Goal: Find specific page/section: Find specific page/section

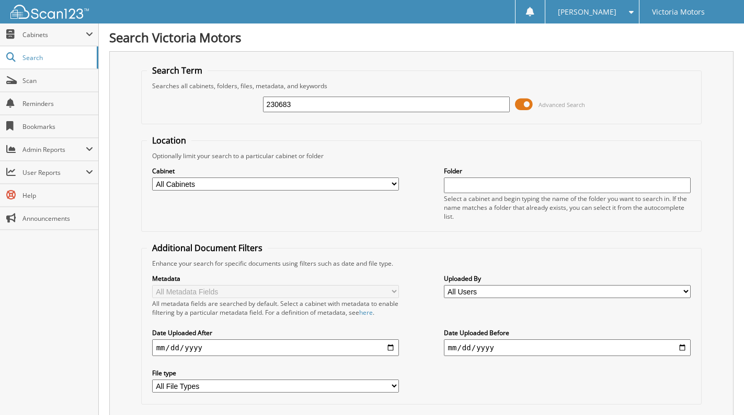
type input "230683"
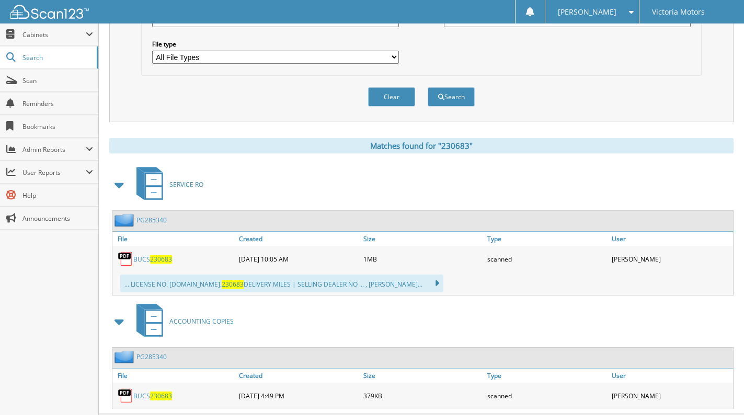
scroll to position [355, 0]
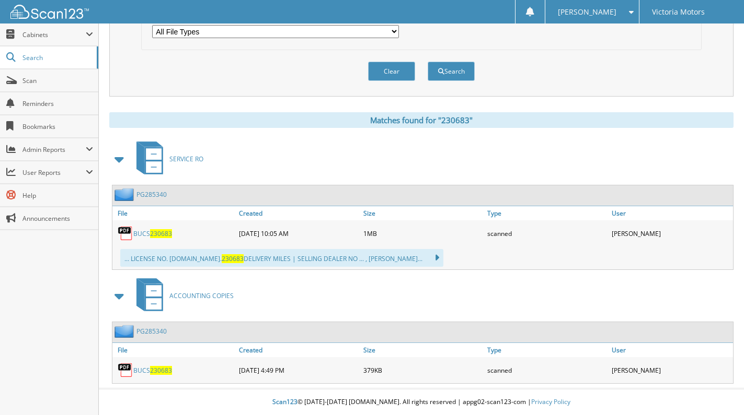
click at [155, 234] on span "230683" at bounding box center [161, 233] width 22 height 9
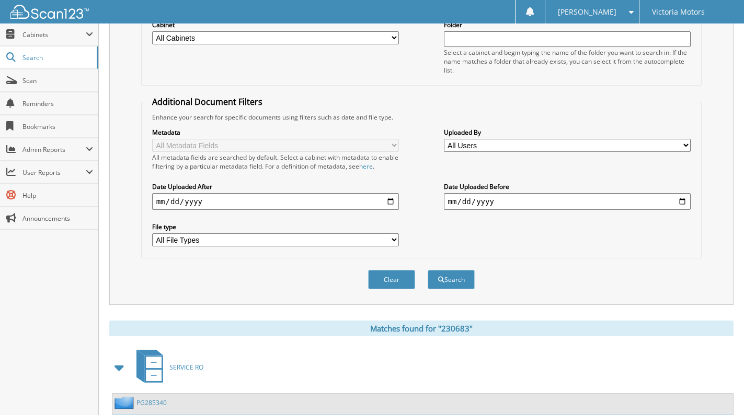
scroll to position [42, 0]
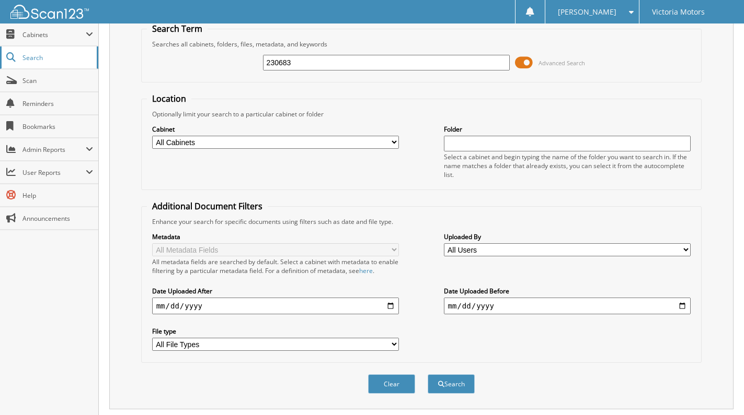
drag, startPoint x: 351, startPoint y: 53, endPoint x: 61, endPoint y: 61, distance: 290.2
click at [61, 61] on body "Megan H. Settings Logout Victoria Motors Close Cabinets" at bounding box center [372, 343] width 744 height 770
drag, startPoint x: 325, startPoint y: 66, endPoint x: 67, endPoint y: 66, distance: 257.1
click at [67, 66] on body "Megan H. Settings Logout Victoria Motors Close Cabinets" at bounding box center [372, 343] width 744 height 770
type input "232891"
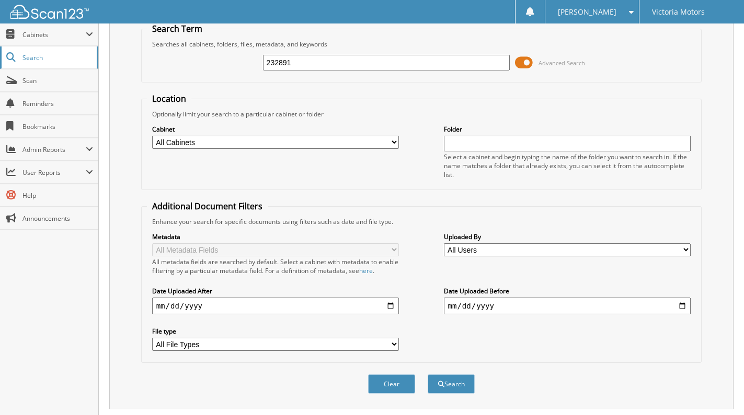
click at [428, 375] on button "Search" at bounding box center [451, 384] width 47 height 19
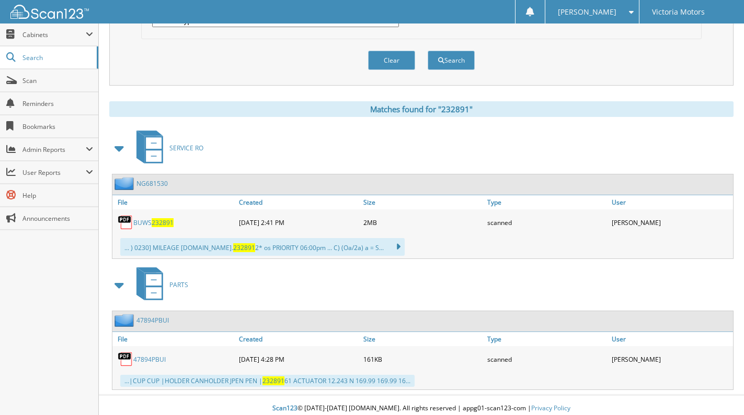
scroll to position [373, 0]
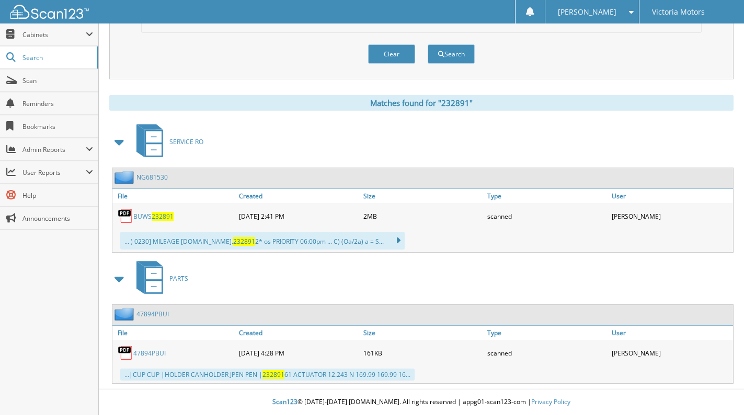
click at [152, 217] on span "232891" at bounding box center [163, 216] width 22 height 9
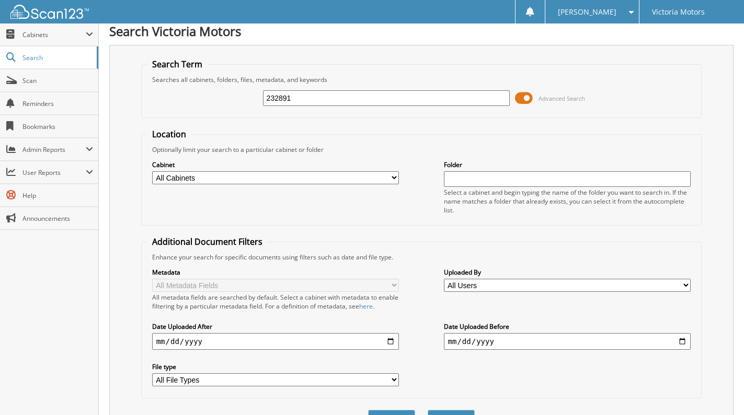
scroll to position [0, 0]
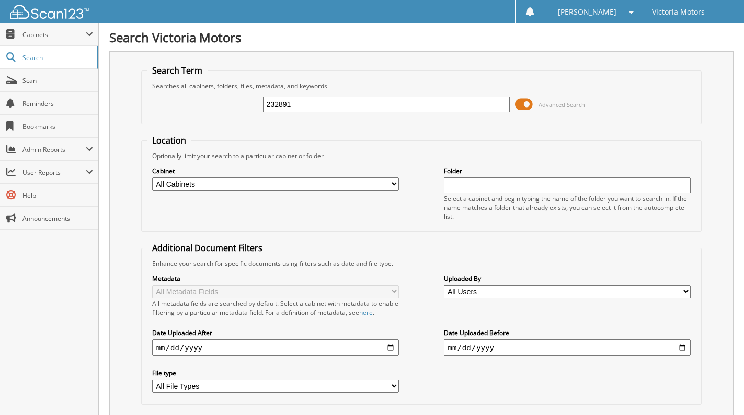
drag, startPoint x: 290, startPoint y: 99, endPoint x: 131, endPoint y: 101, distance: 158.9
click at [149, 104] on div "232891 Advanced Search" at bounding box center [421, 104] width 549 height 28
type input "232530"
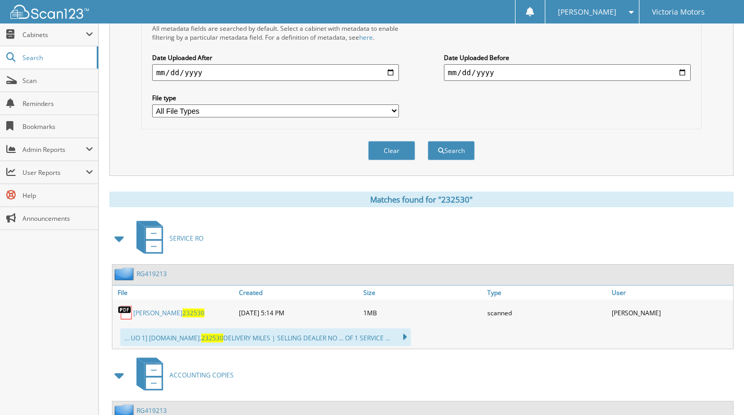
scroll to position [355, 0]
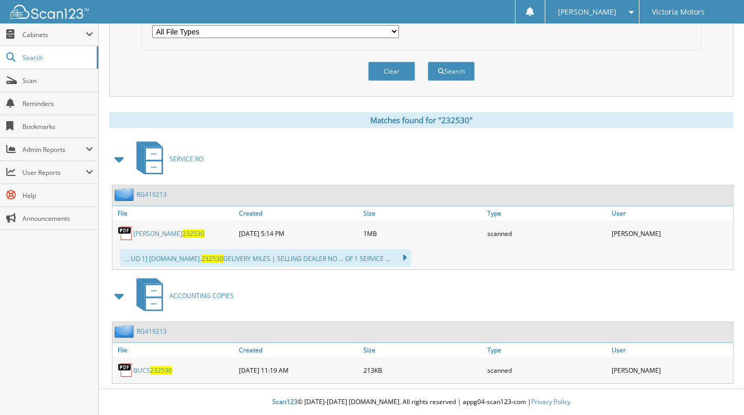
click at [182, 232] on span "232530" at bounding box center [193, 233] width 22 height 9
